Goal: Information Seeking & Learning: Learn about a topic

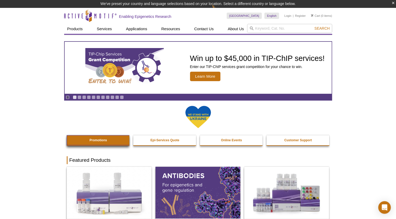
click at [100, 138] on strong "Promotions" at bounding box center [99, 140] width 18 height 4
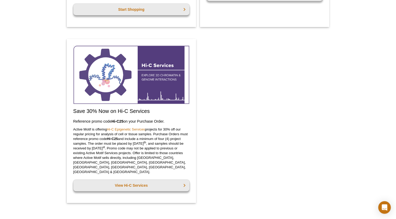
scroll to position [579, 0]
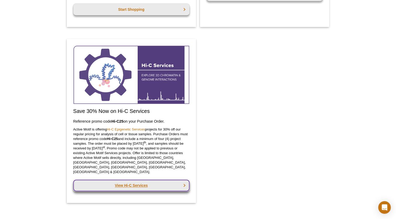
click at [123, 179] on link "View Hi-C Services" at bounding box center [131, 185] width 116 height 12
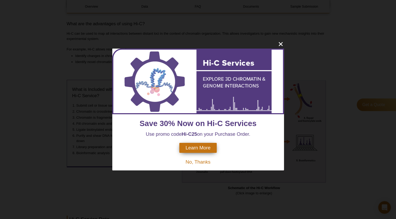
scroll to position [167, 0]
click at [281, 44] on icon "close" at bounding box center [281, 44] width 4 height 4
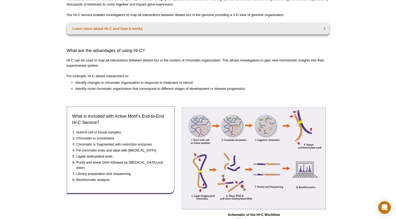
scroll to position [0, 0]
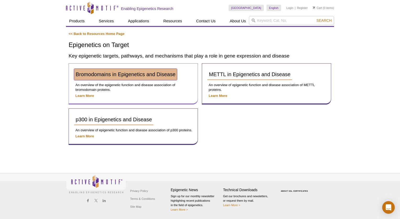
click at [130, 75] on span "Bromodomains in Epigenetics and Disease" at bounding box center [126, 74] width 100 height 6
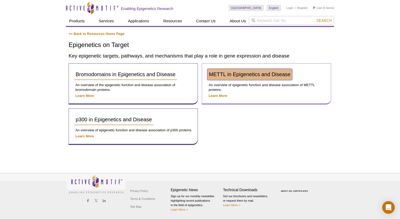
click at [249, 72] on span "METTL in Epigenetics and Disease" at bounding box center [250, 74] width 82 height 6
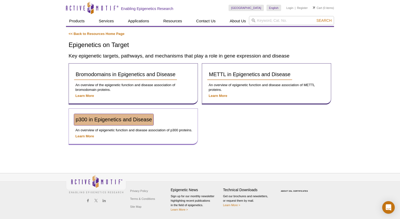
click at [97, 118] on span "p300 in Epigenetics and Disease" at bounding box center [114, 119] width 76 height 6
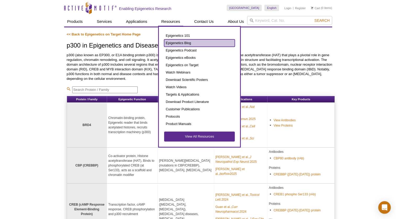
click at [181, 42] on link "Epigenetics Blog" at bounding box center [199, 42] width 71 height 7
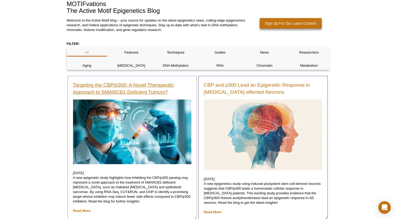
scroll to position [67, 0]
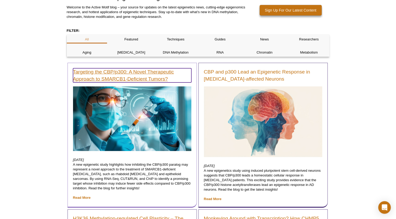
click at [149, 71] on link "Targeting the CBP/p300: A Novel Therapeutic Approach to SMARCB1-Deficient Tumor…" at bounding box center [132, 75] width 118 height 14
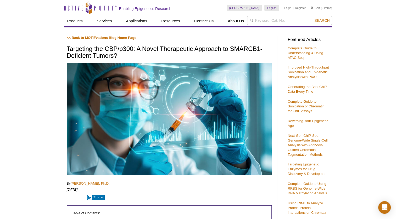
click at [90, 53] on h1 "Targeting the CBP/p300: A Novel Therapeutic Approach to SMARCB1-Deficient Tumor…" at bounding box center [169, 52] width 205 height 14
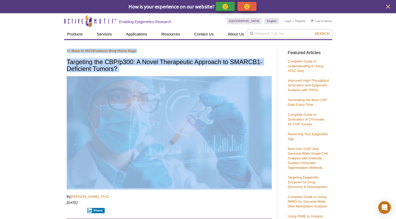
copy div "<< Back to MOTIFvations Blog Home Page Targeting the CBP/p300: A Novel Therapeu…"
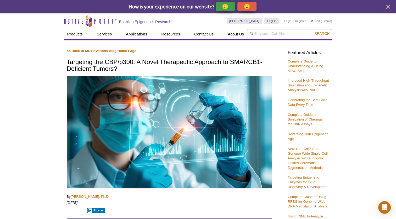
click at [85, 61] on h1 "Targeting the CBP/p300: A Novel Therapeutic Approach to SMARCB1-Deficient Tumor…" at bounding box center [169, 65] width 205 height 14
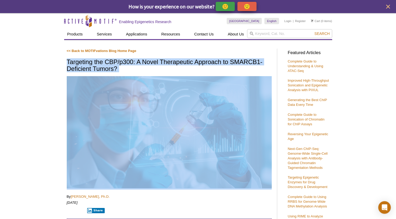
copy div "Targeting the CBP/p300: A Novel Therapeutic Approach to SMARCB1-Deficient Tumor…"
